Goal: Task Accomplishment & Management: Manage account settings

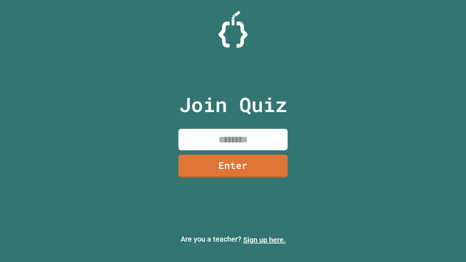
click at [265, 240] on link "Sign up here." at bounding box center [264, 240] width 43 height 9
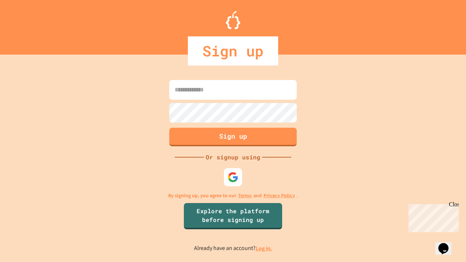
click at [265, 248] on link "Log in." at bounding box center [264, 249] width 17 height 8
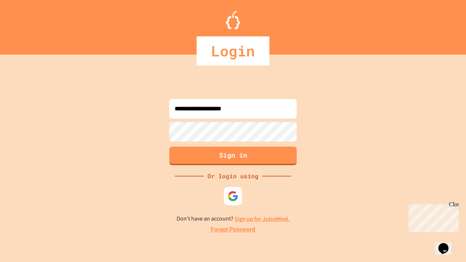
type input "**********"
